Goal: Information Seeking & Learning: Check status

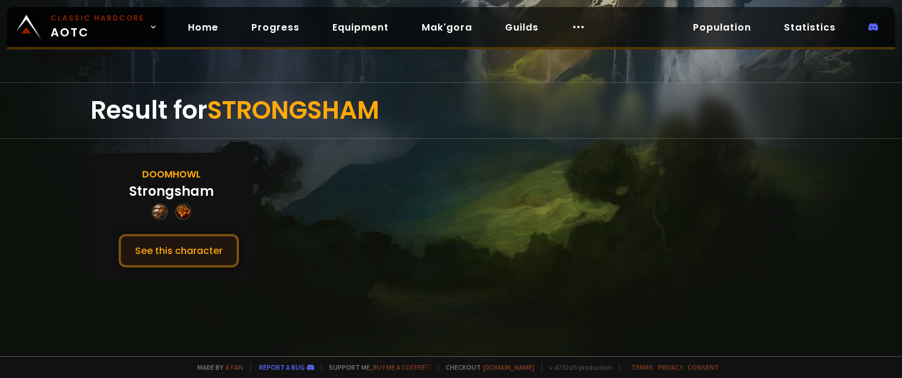
click at [172, 250] on button "See this character" at bounding box center [179, 250] width 120 height 33
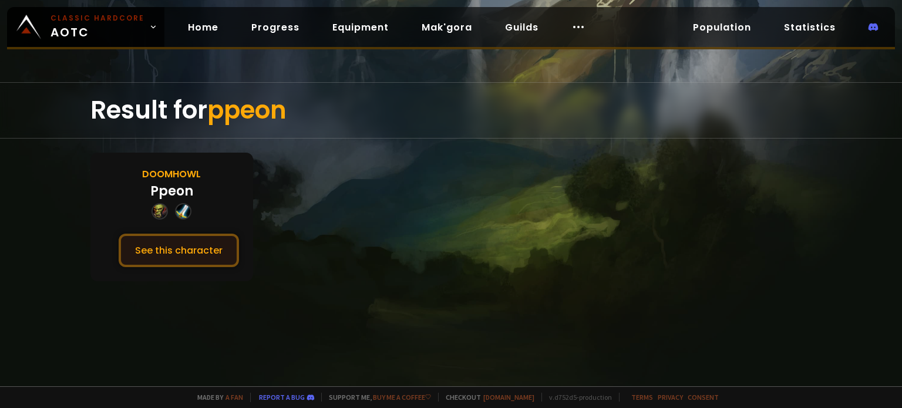
click at [174, 256] on button "See this character" at bounding box center [179, 250] width 120 height 33
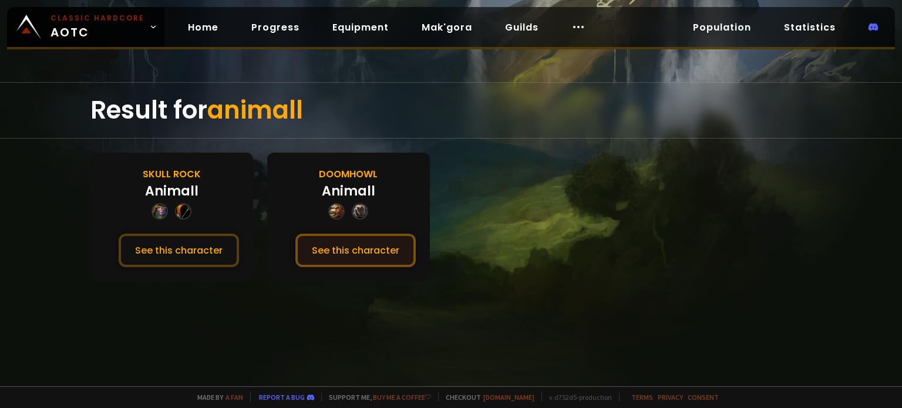
click at [374, 254] on button "See this character" at bounding box center [356, 250] width 120 height 33
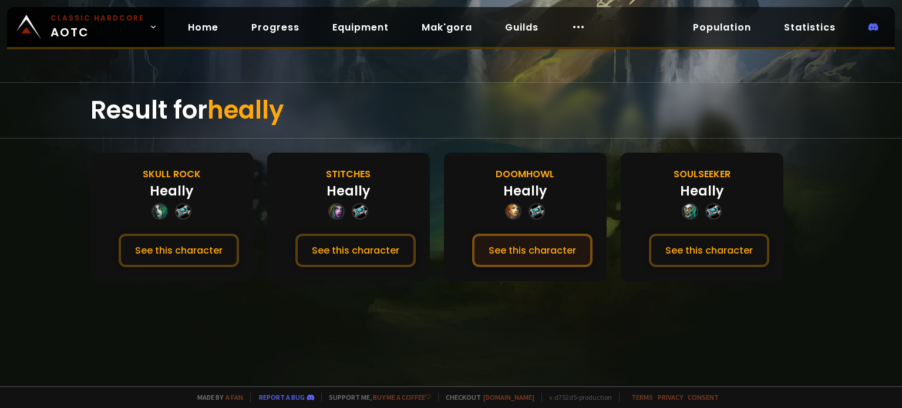
click at [568, 251] on button "See this character" at bounding box center [532, 250] width 120 height 33
